Goal: Use online tool/utility: Use online tool/utility

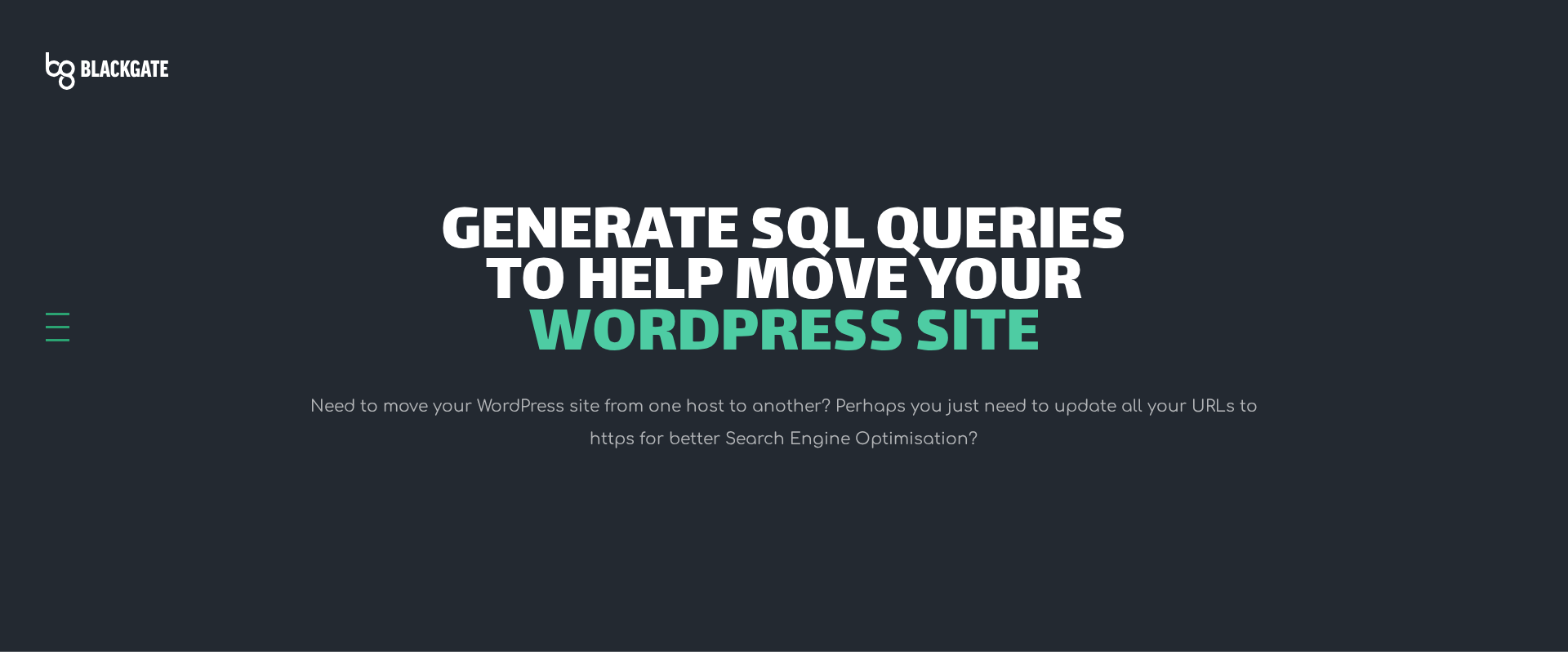
scroll to position [491, 0]
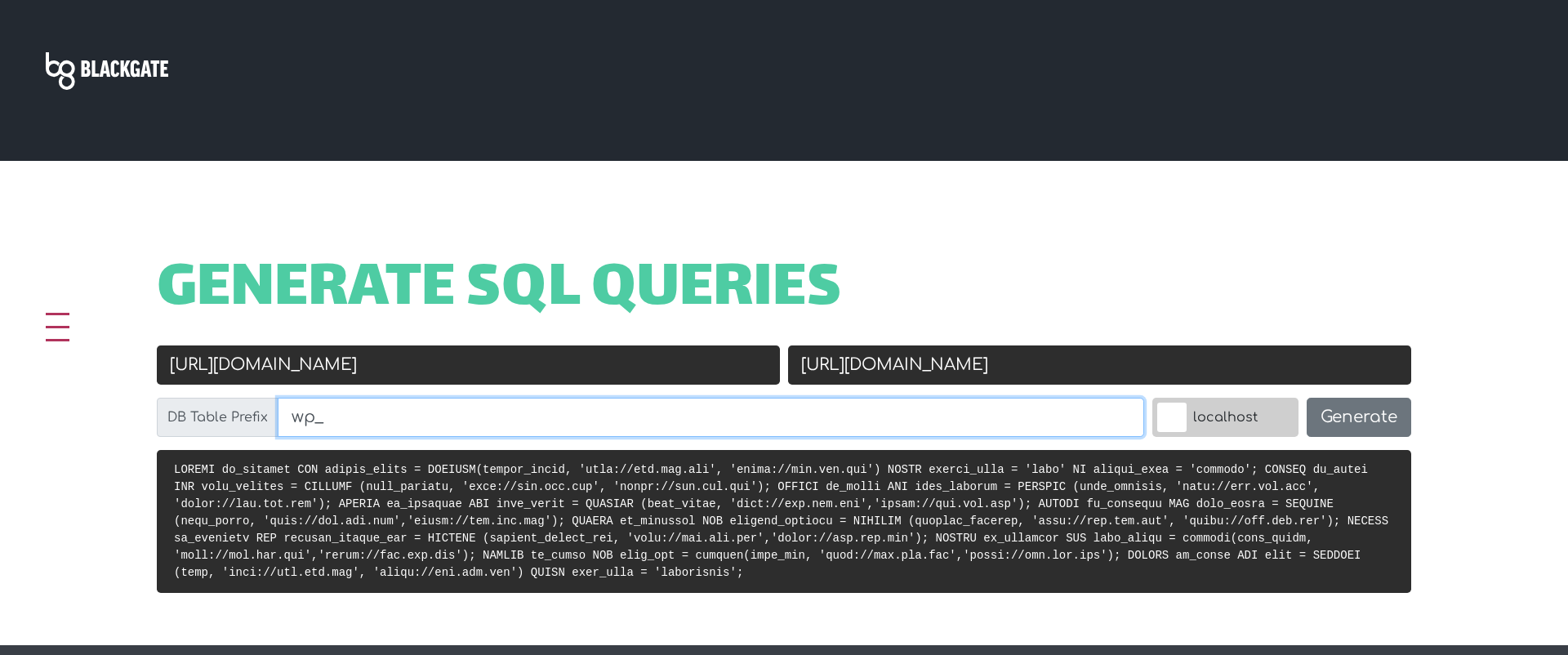
drag, startPoint x: 597, startPoint y: 414, endPoint x: 154, endPoint y: 389, distance: 443.7
click at [154, 389] on div "Old URL http://old.url.com New URL https://new.url.com DB Table Prefix wp_ loca…" at bounding box center [784, 398] width 1262 height 105
paste input "rz3m"
type input "rz3m_"
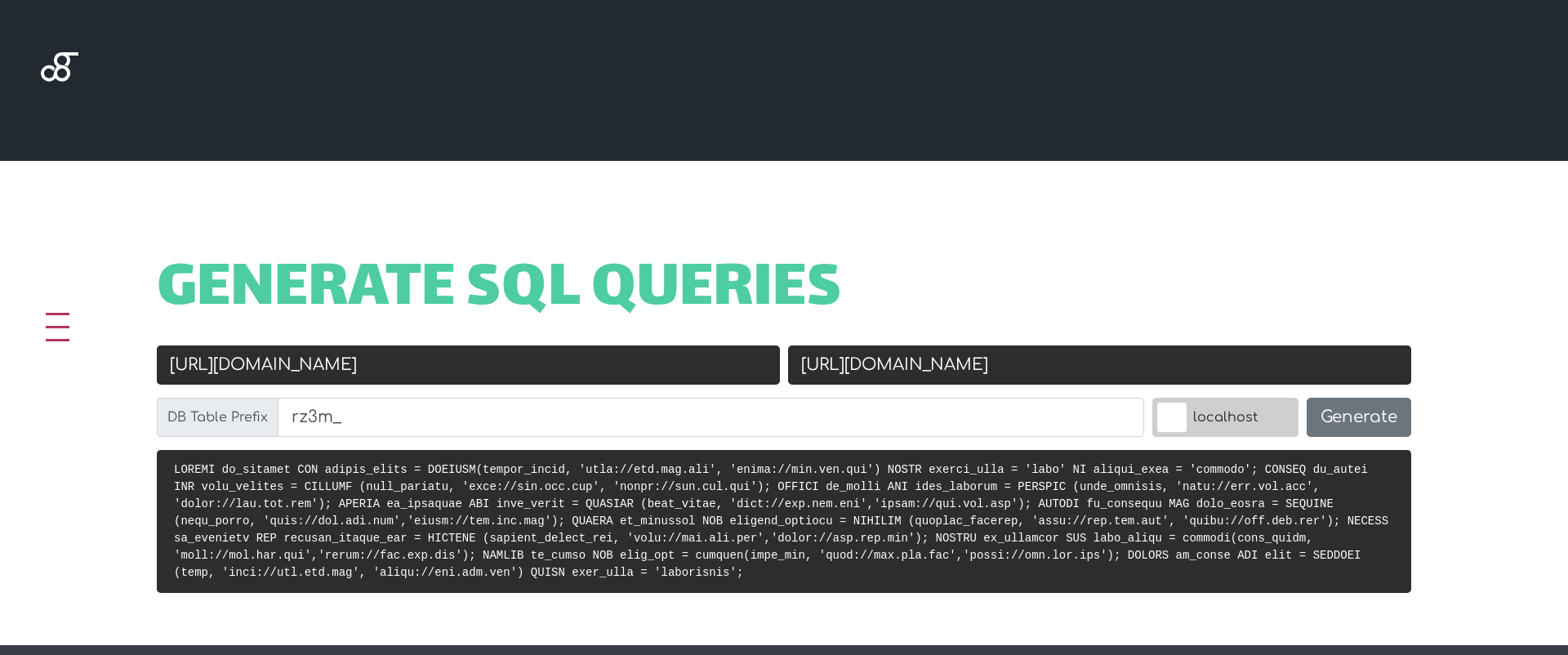
click at [1195, 422] on label "localhost" at bounding box center [1225, 418] width 146 height 39
click at [1136, 402] on input "localhost" at bounding box center [1136, 402] width 0 height 0
click at [561, 368] on input "http://old.url.com" at bounding box center [468, 365] width 623 height 39
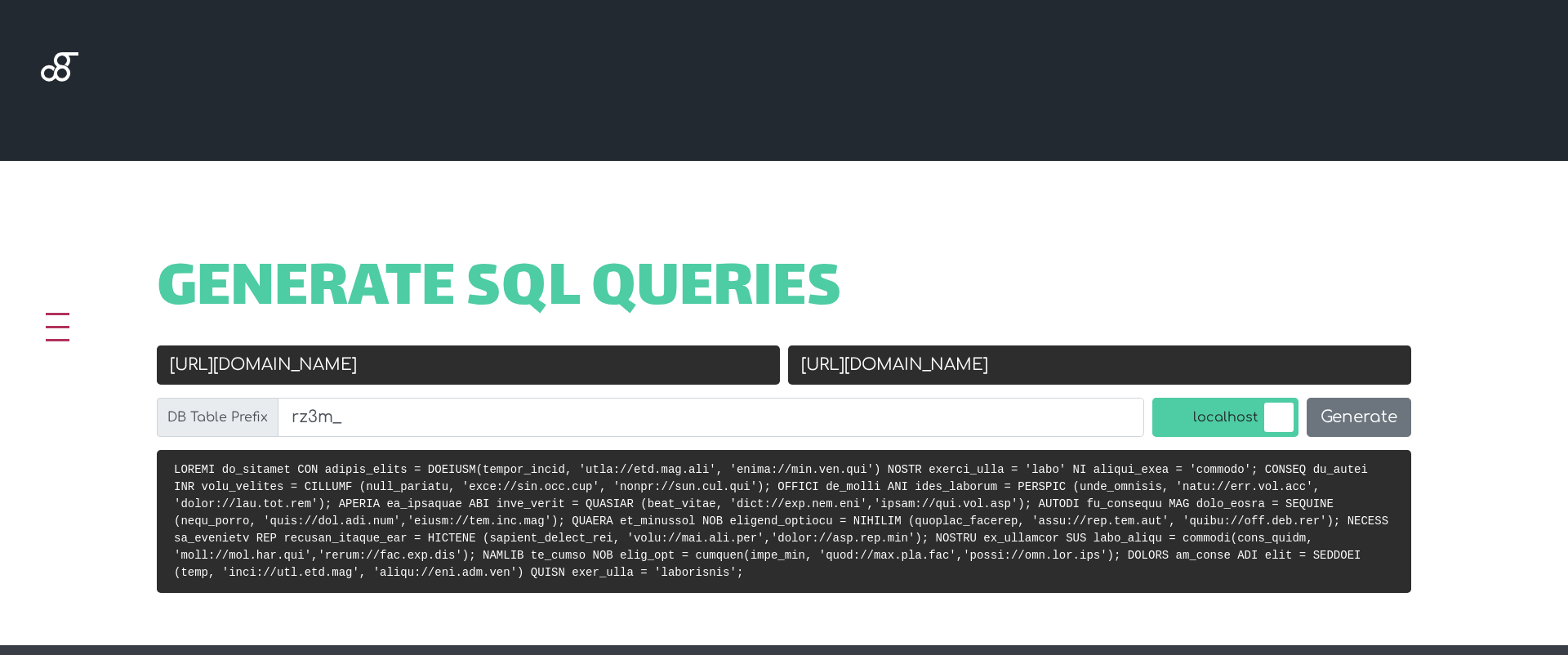
paste input "s://wintergarden.properties/"
type input "[URL]"
click at [921, 368] on input "https://new.url.com" at bounding box center [1099, 365] width 623 height 39
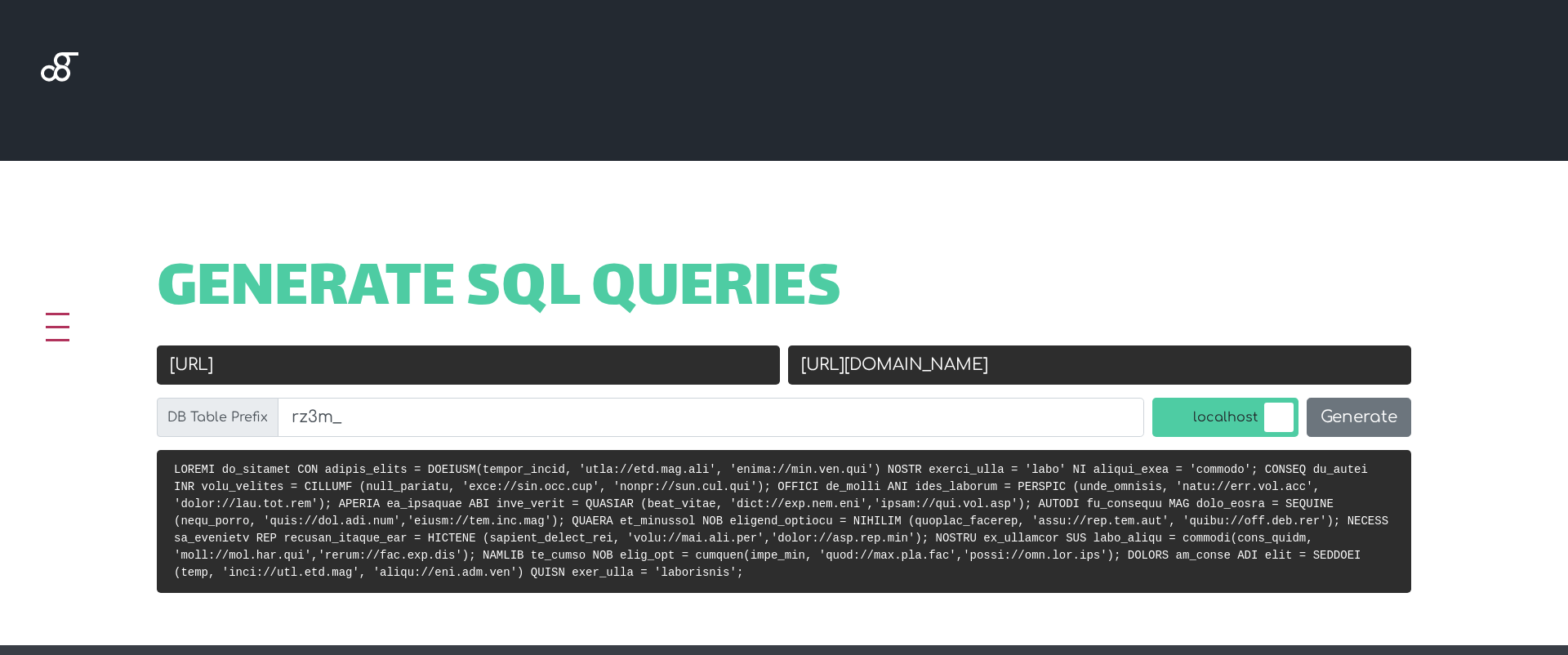
paste input "[URL][DOMAIN_NAME]"
click at [921, 368] on input "https://new.urlhttps://wintergardenproperty.com/.com" at bounding box center [1099, 365] width 623 height 39
paste input "wintergardenproperty.com/"
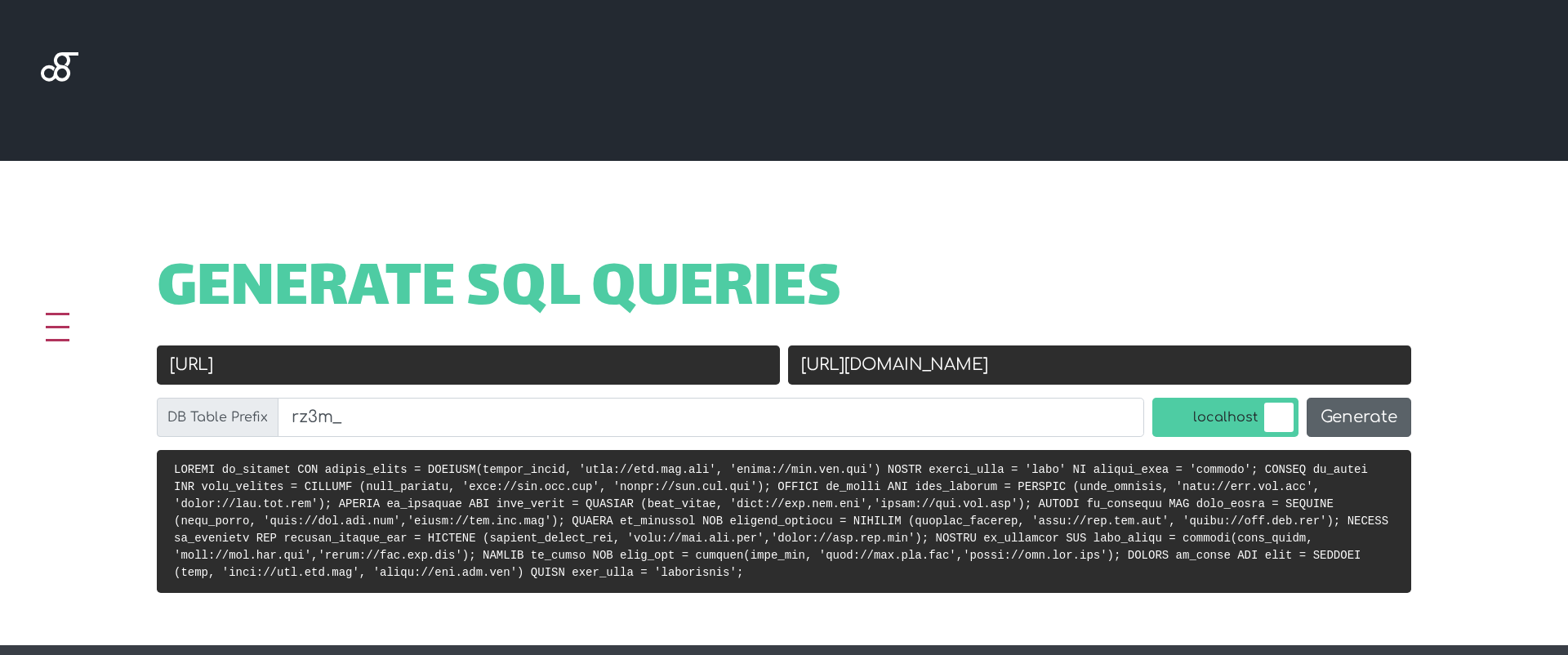
type input "[URL][DOMAIN_NAME]"
click at [1319, 413] on button "Generate" at bounding box center [1358, 418] width 105 height 39
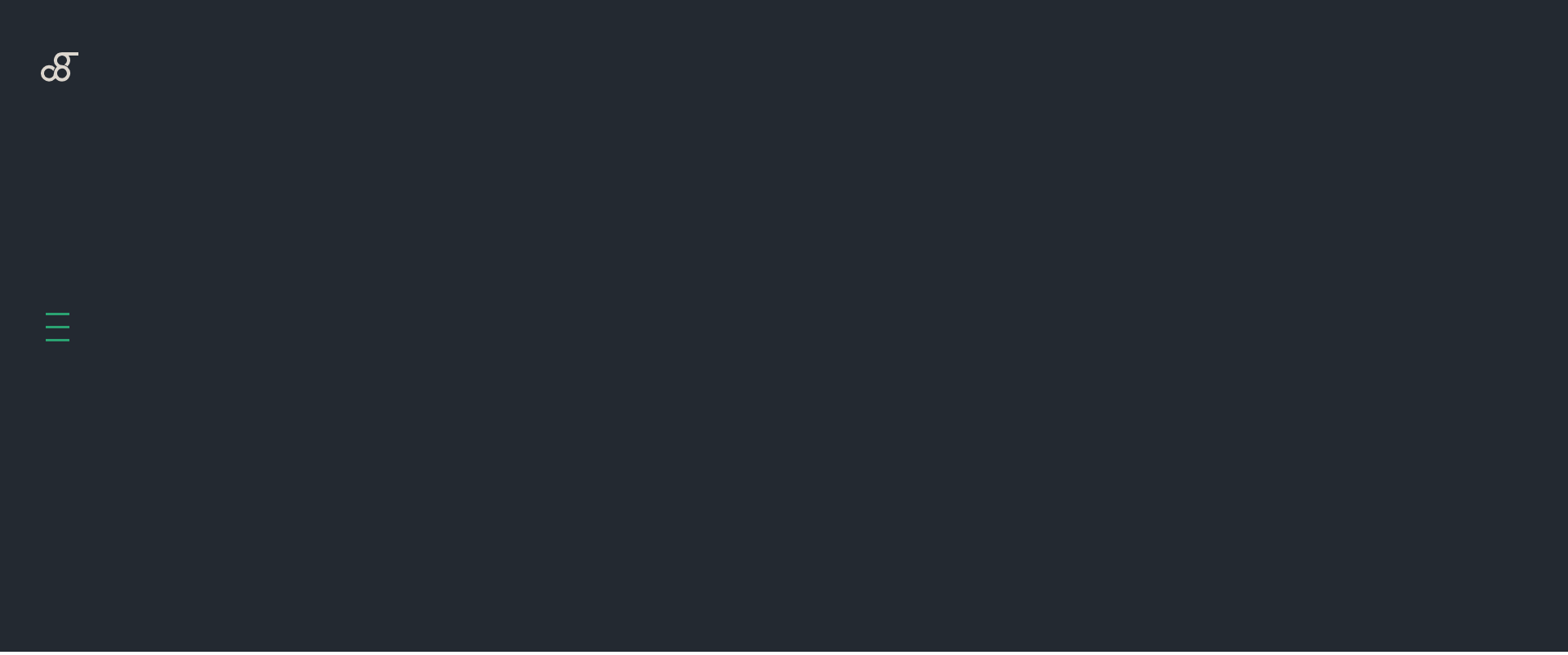
scroll to position [652, 0]
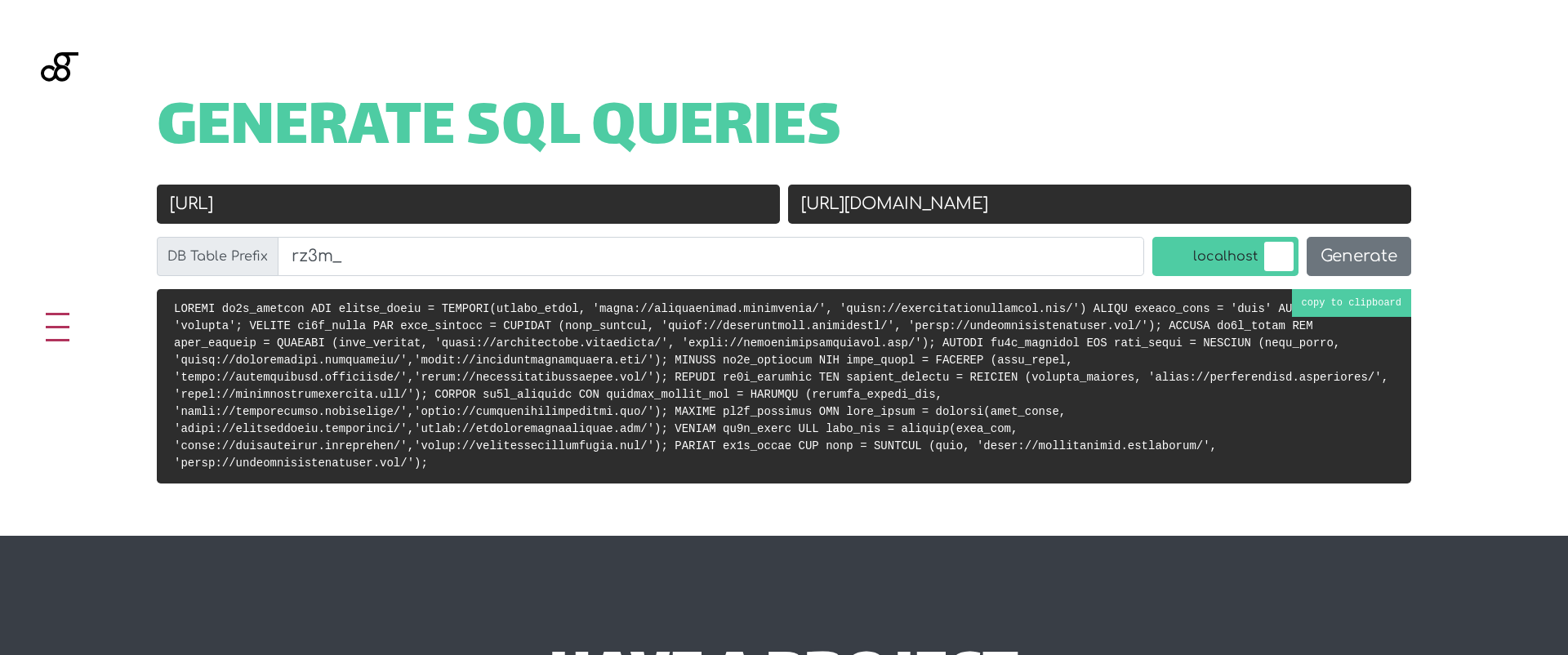
click at [585, 346] on code at bounding box center [782, 386] width 1214 height 168
